Goal: Information Seeking & Learning: Learn about a topic

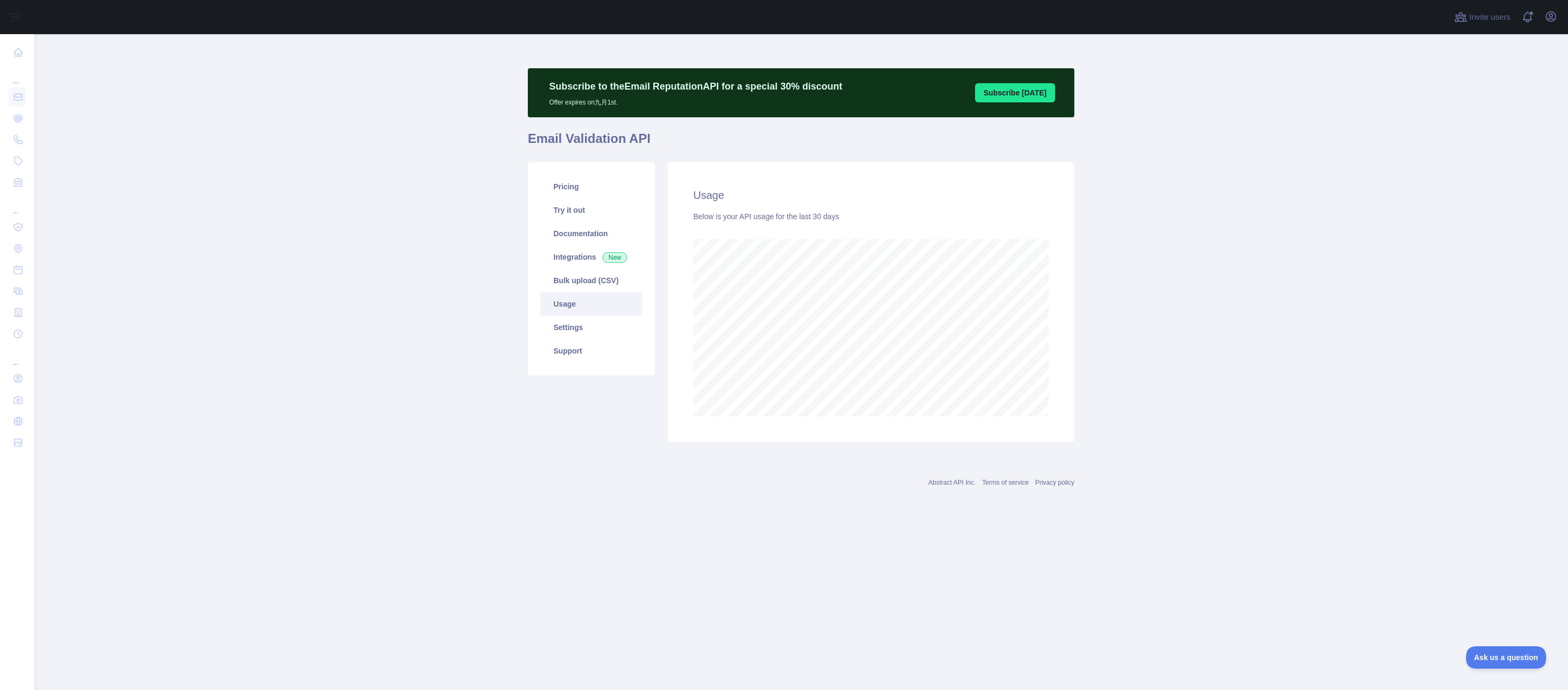
scroll to position [656, 1534]
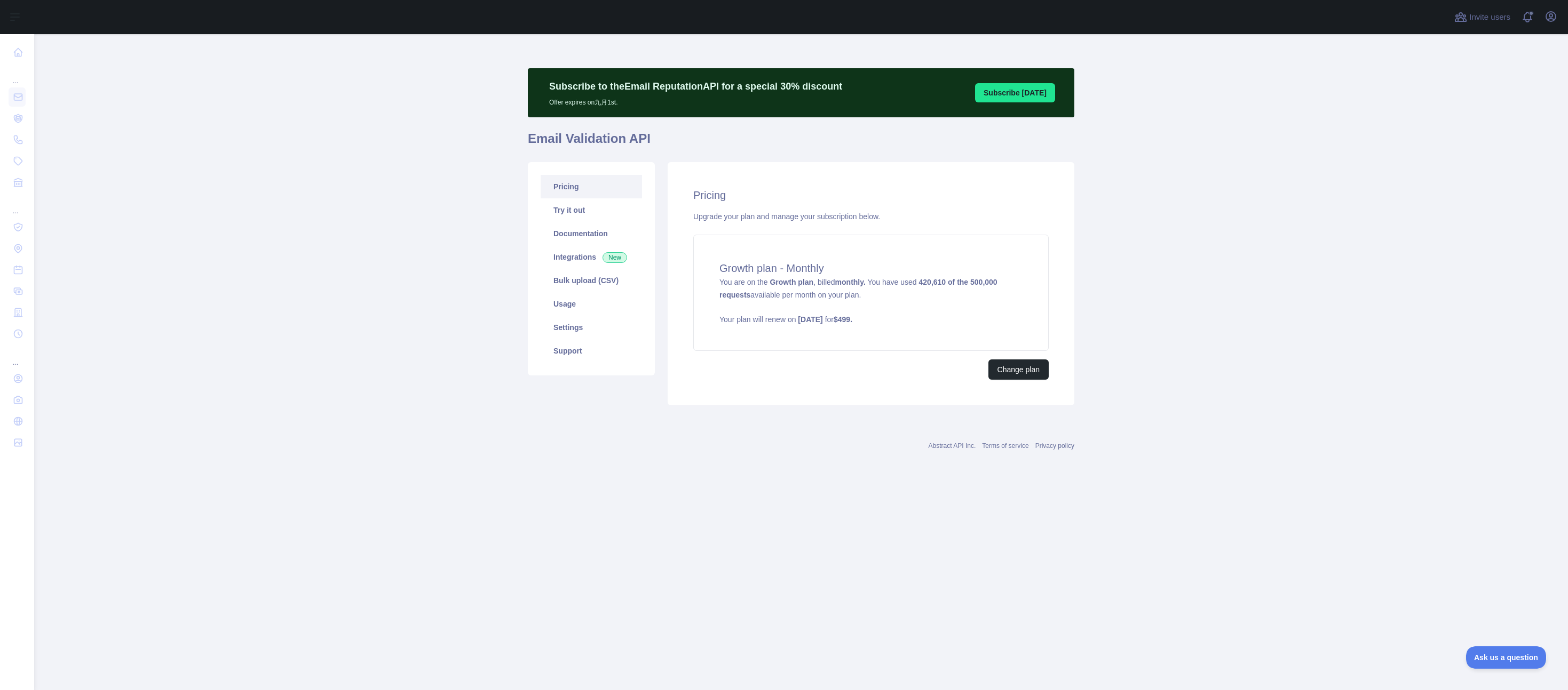
click at [1325, 256] on main "Subscribe to the Email Reputation API for a special 30 % discount Offer expires…" at bounding box center [801, 362] width 1534 height 656
click at [593, 309] on link "Usage" at bounding box center [591, 304] width 102 height 24
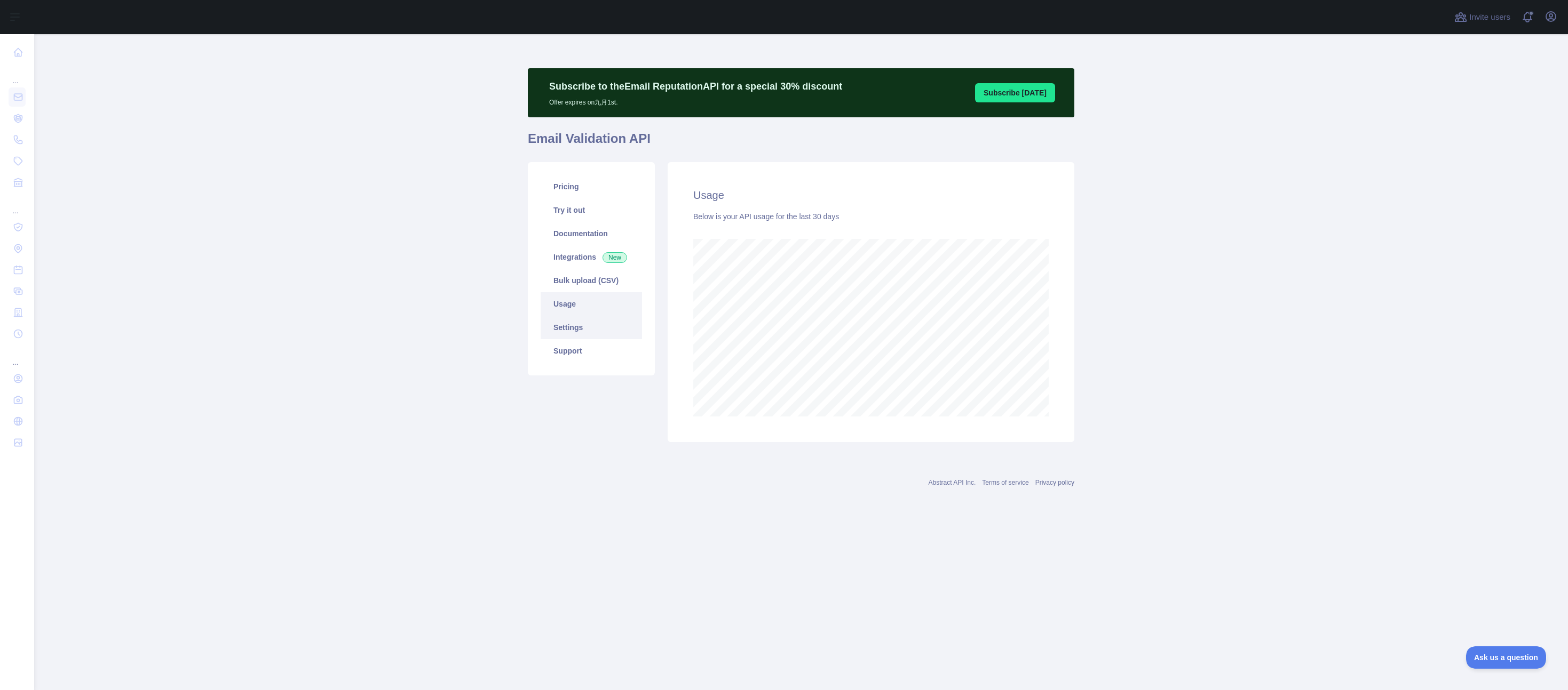
scroll to position [656, 1534]
click at [1298, 345] on main "Subscribe to the Email Reputation API for a special 30 % discount Offer expires…" at bounding box center [801, 362] width 1534 height 656
click at [365, 269] on main "Subscribe to the Email Reputation API for a special 30 % discount Offer expires…" at bounding box center [801, 362] width 1534 height 656
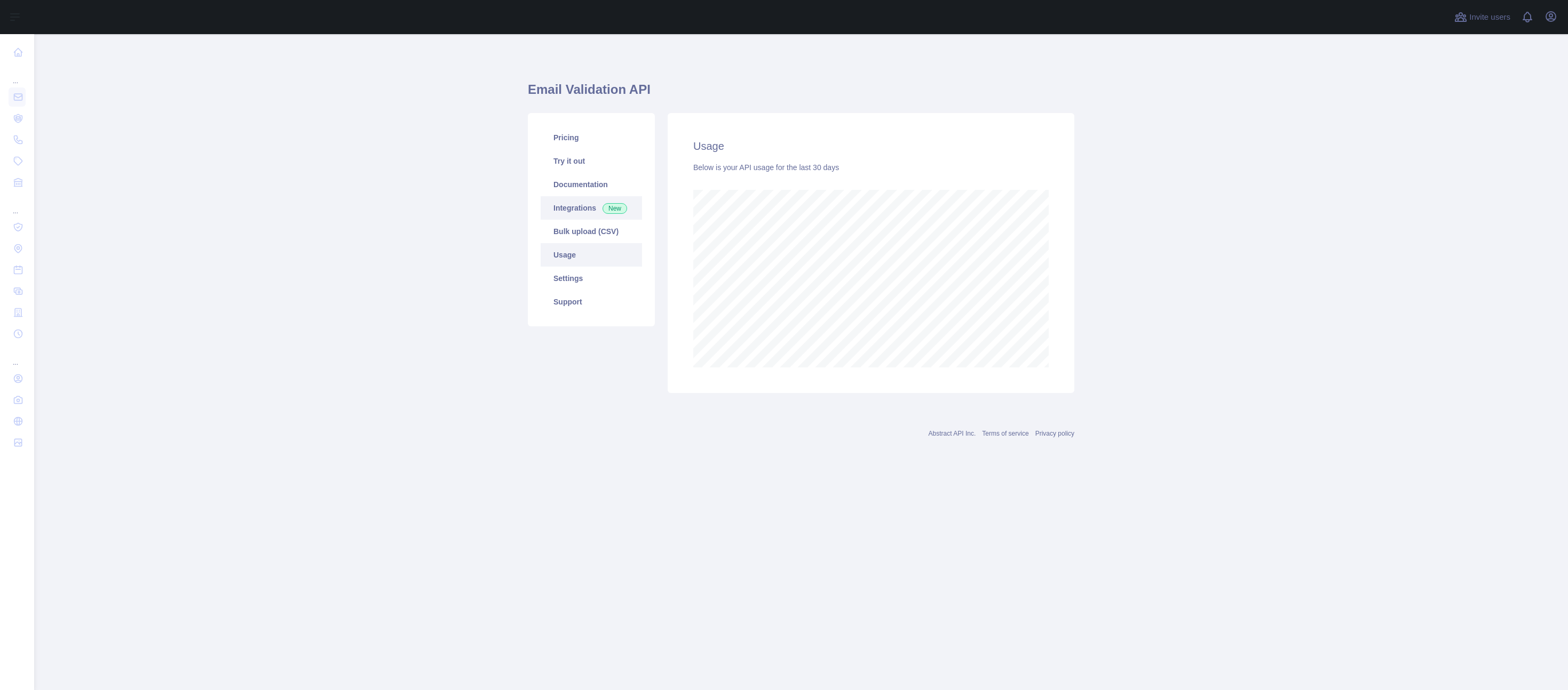
scroll to position [656, 1534]
click at [579, 136] on link "Pricing" at bounding box center [591, 138] width 102 height 24
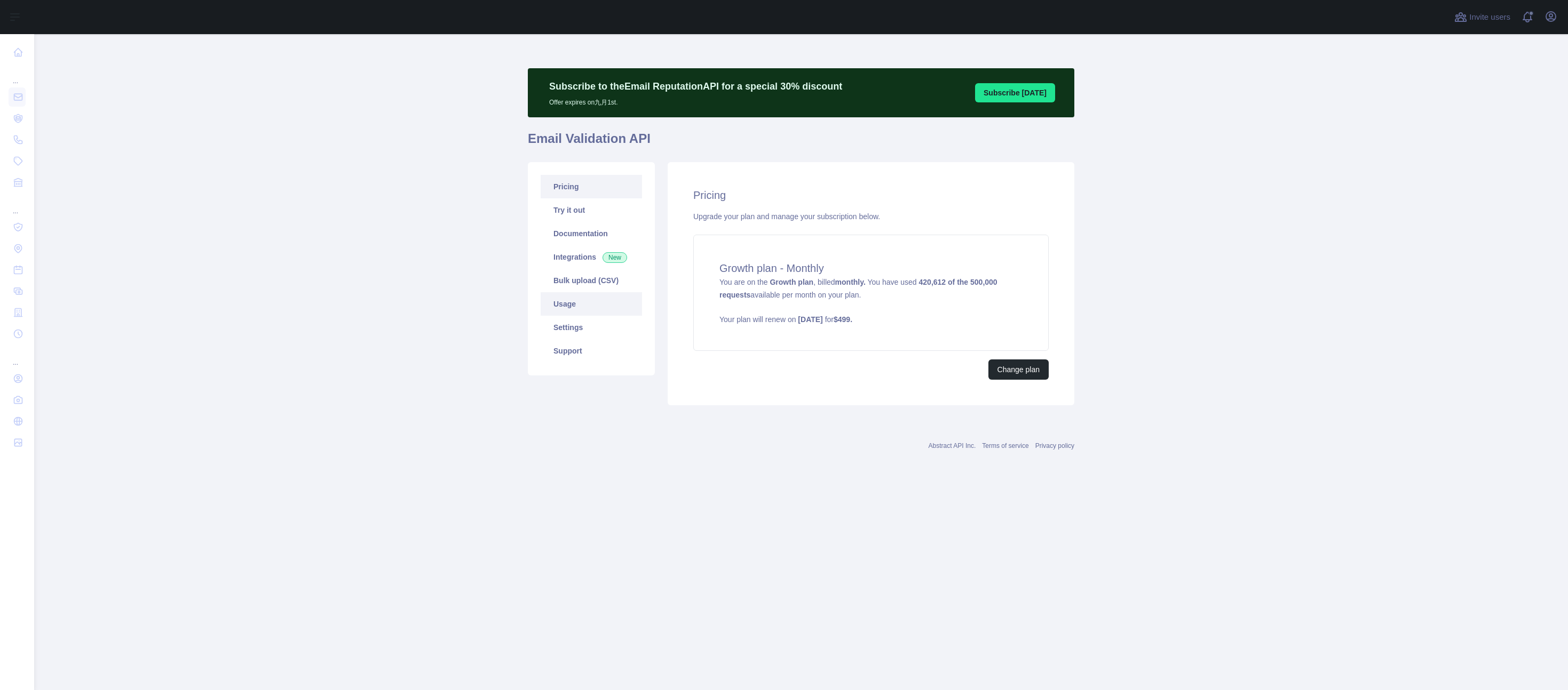
click at [571, 299] on link "Usage" at bounding box center [591, 304] width 102 height 24
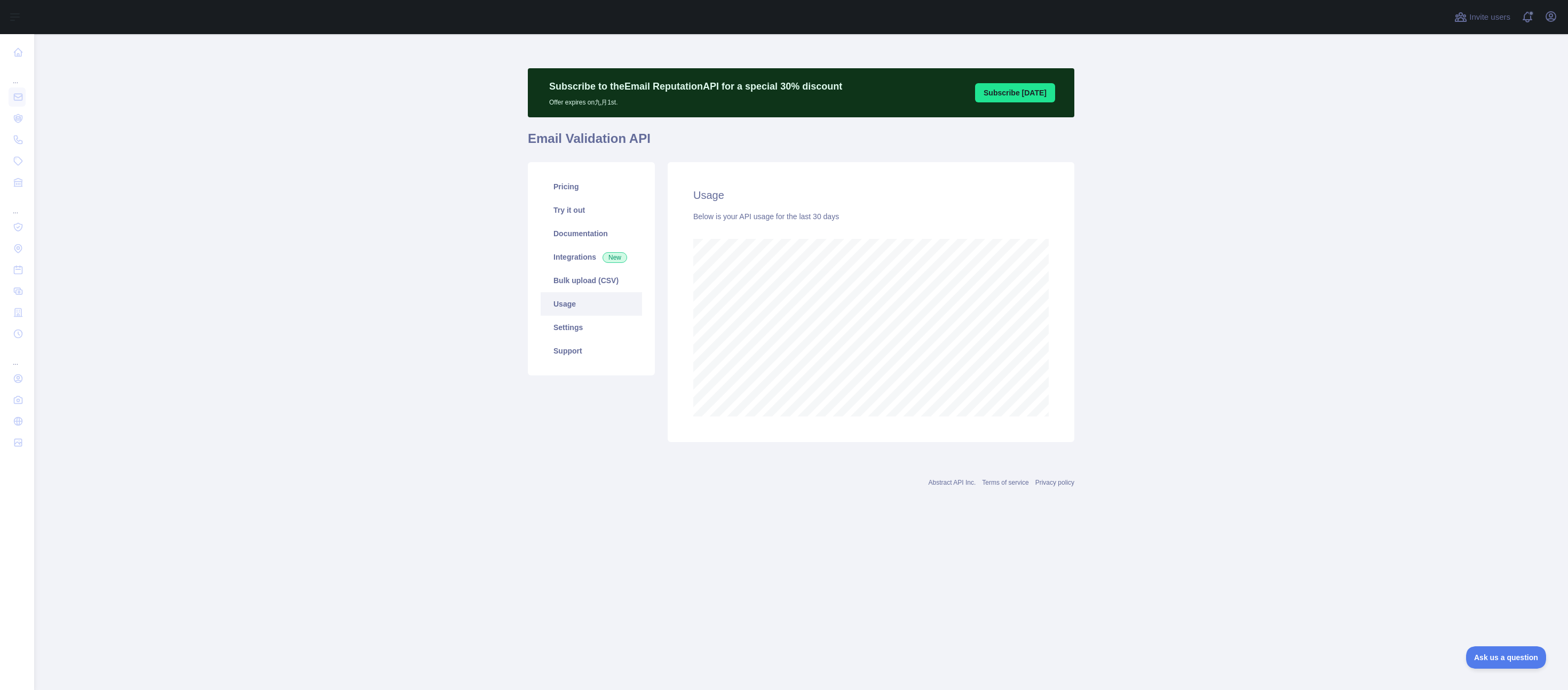
click at [1180, 292] on main "Subscribe to the Email Reputation API for a special 30 % discount Offer expires…" at bounding box center [801, 362] width 1534 height 656
